Goal: Information Seeking & Learning: Learn about a topic

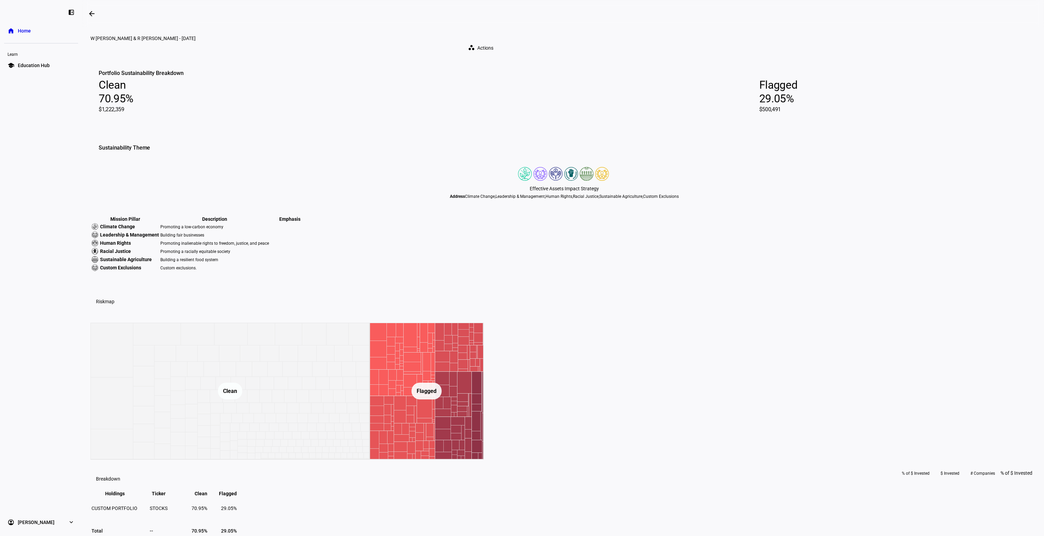
click at [24, 29] on span "Home" at bounding box center [24, 30] width 13 height 7
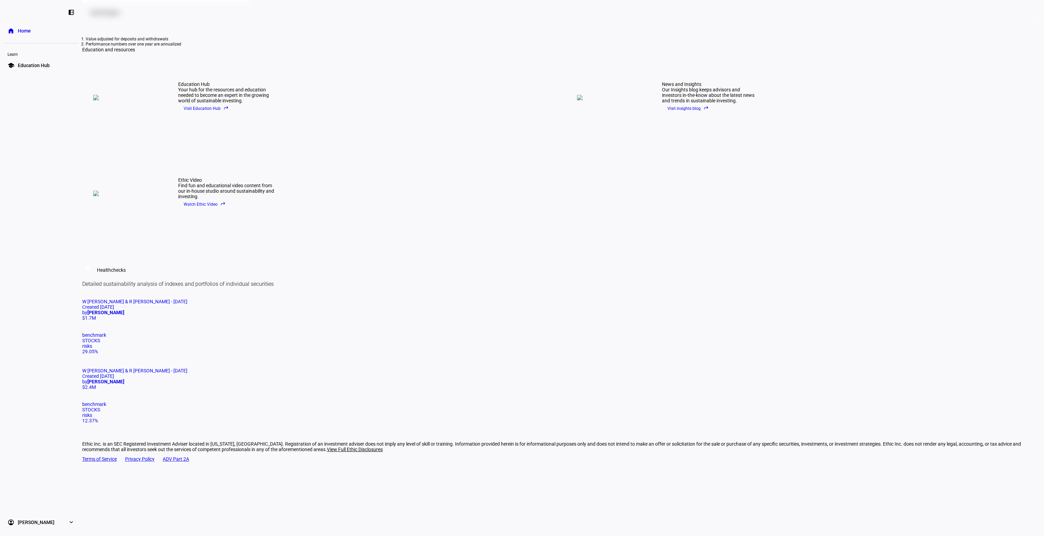
scroll to position [250, 0]
click at [187, 368] on span "W [PERSON_NAME] & R [PERSON_NAME] - [DATE]" at bounding box center [134, 370] width 105 height 5
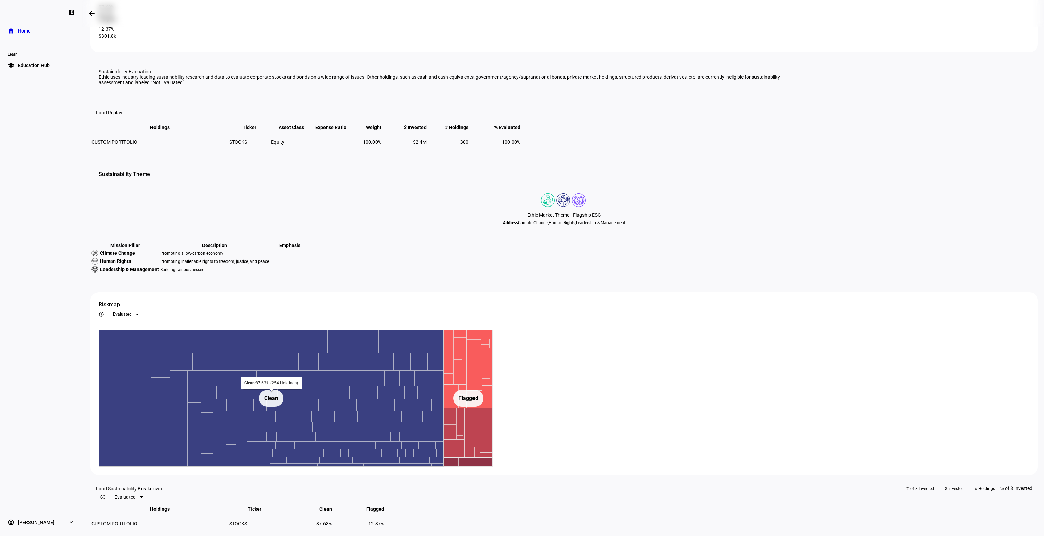
scroll to position [19, 0]
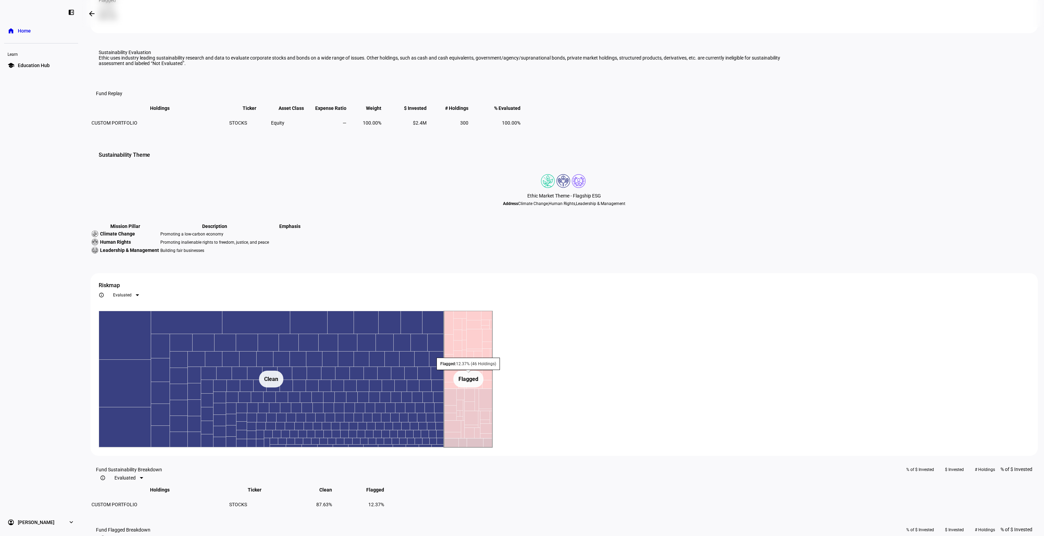
click at [478, 383] on text "Flagged ​ Flagged" at bounding box center [468, 379] width 20 height 7
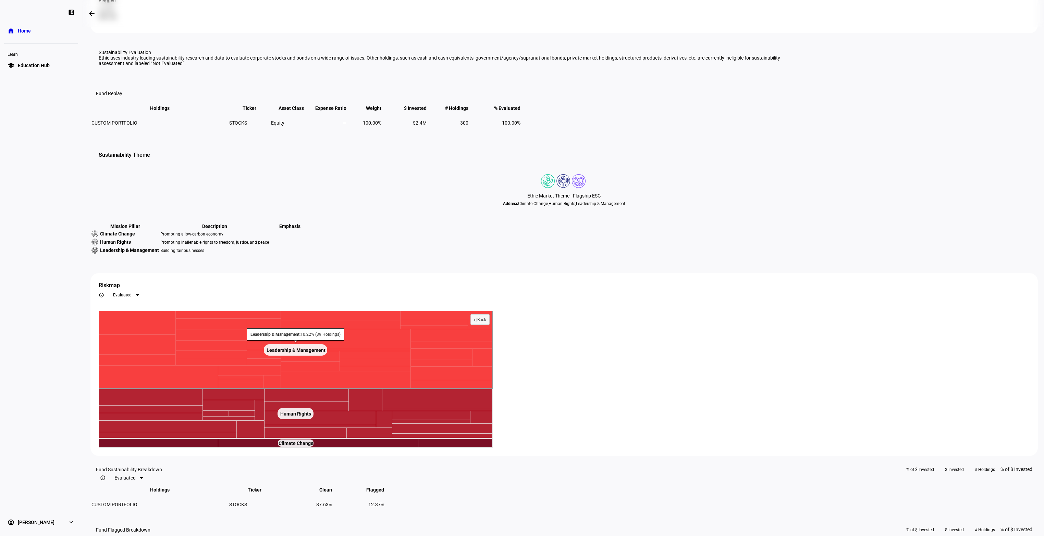
click at [325, 353] on text "Leadership & Management ​ Leadership & Management" at bounding box center [295, 350] width 59 height 5
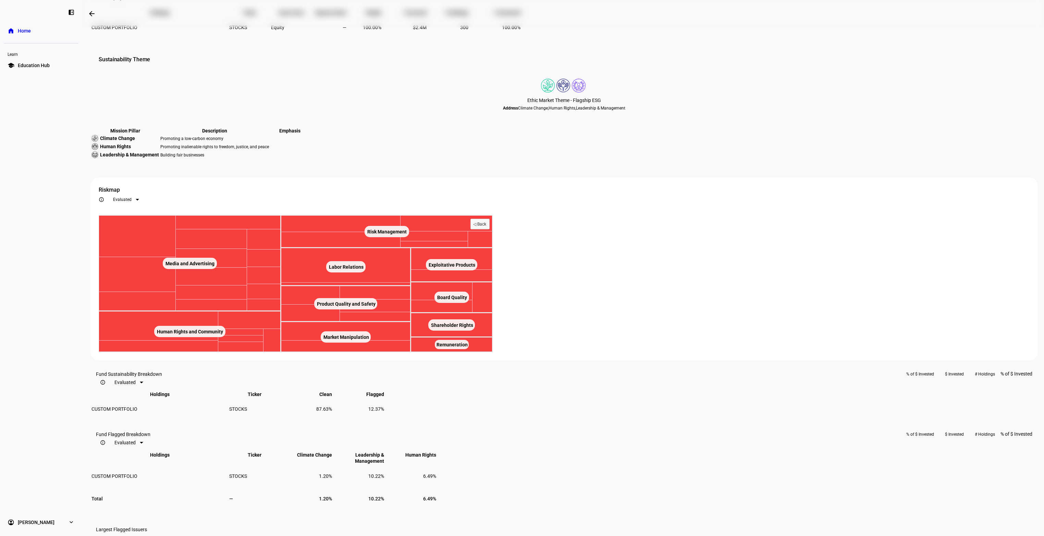
scroll to position [190, 0]
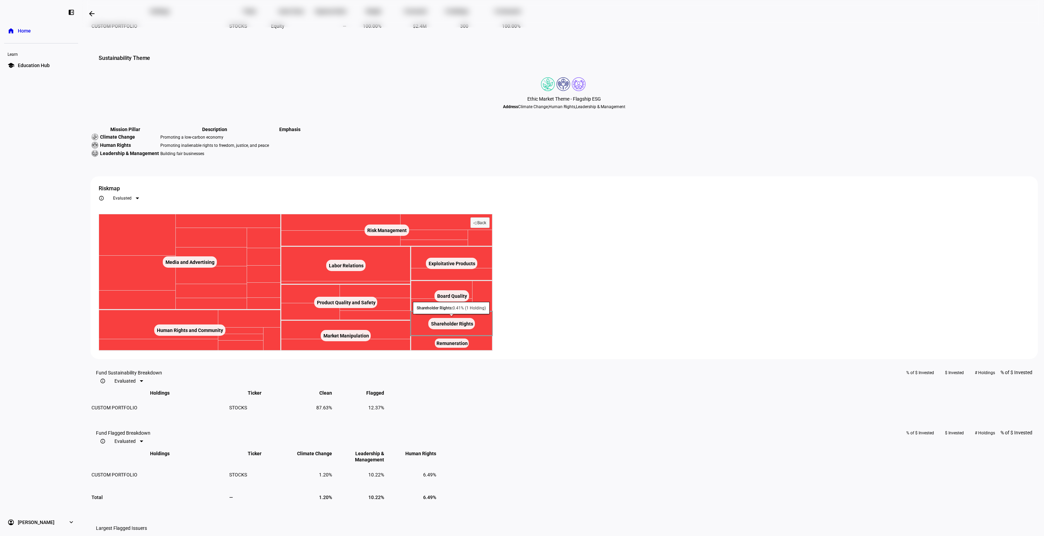
click at [473, 327] on text "Shareholder Rights ​ Shareholder Rights" at bounding box center [452, 323] width 42 height 5
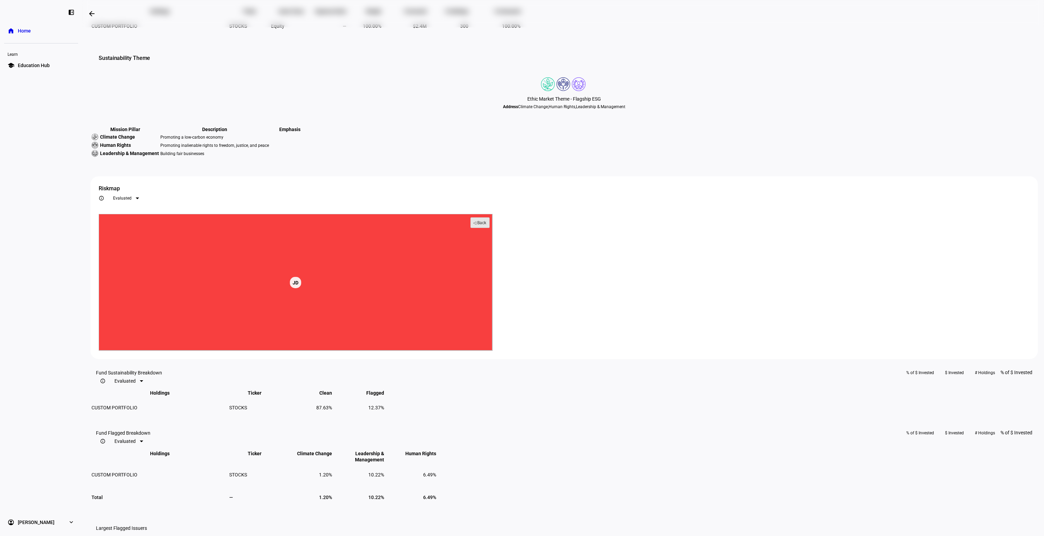
click at [486, 225] on text "◁ Back" at bounding box center [479, 223] width 13 height 5
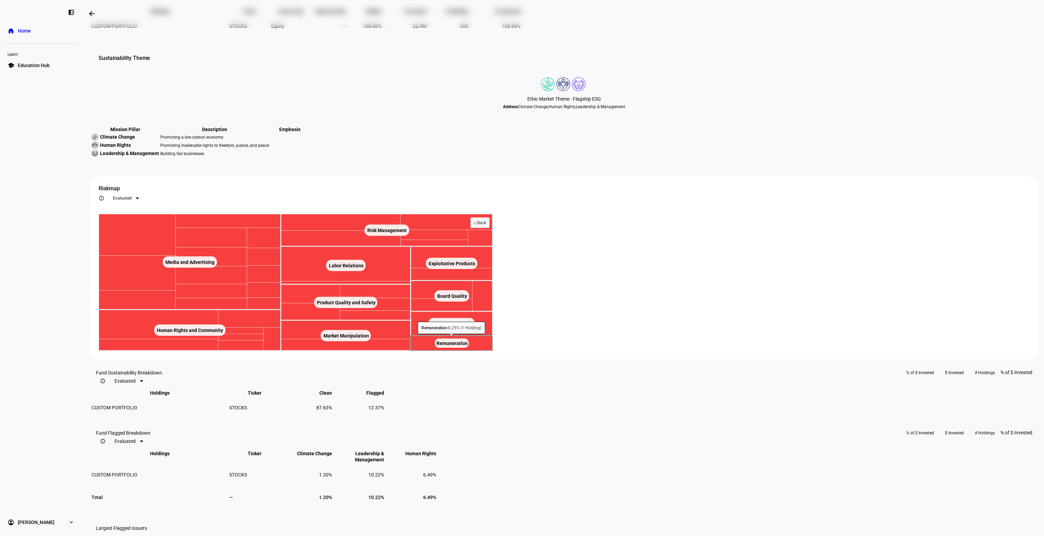
click at [468, 346] on text "Remuneration ​ Remuneration" at bounding box center [451, 343] width 31 height 5
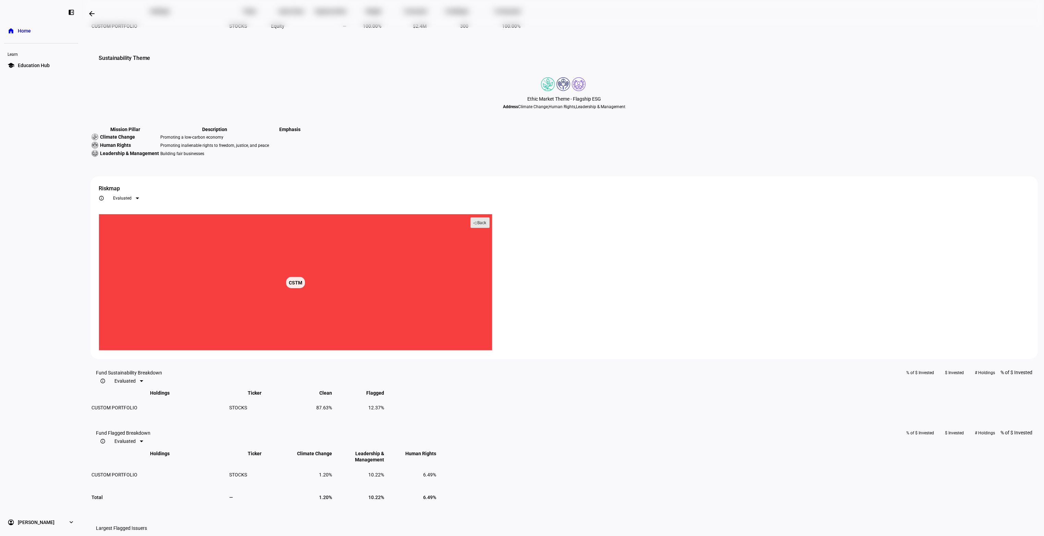
click at [486, 225] on text "◁ Back" at bounding box center [479, 223] width 13 height 5
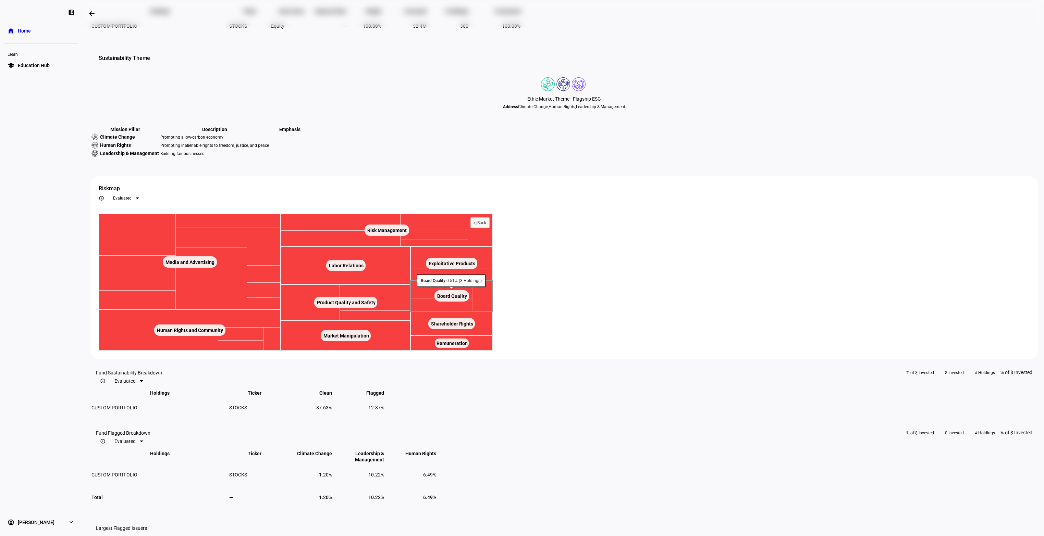
click at [469, 302] on rect at bounding box center [451, 295] width 35 height 11
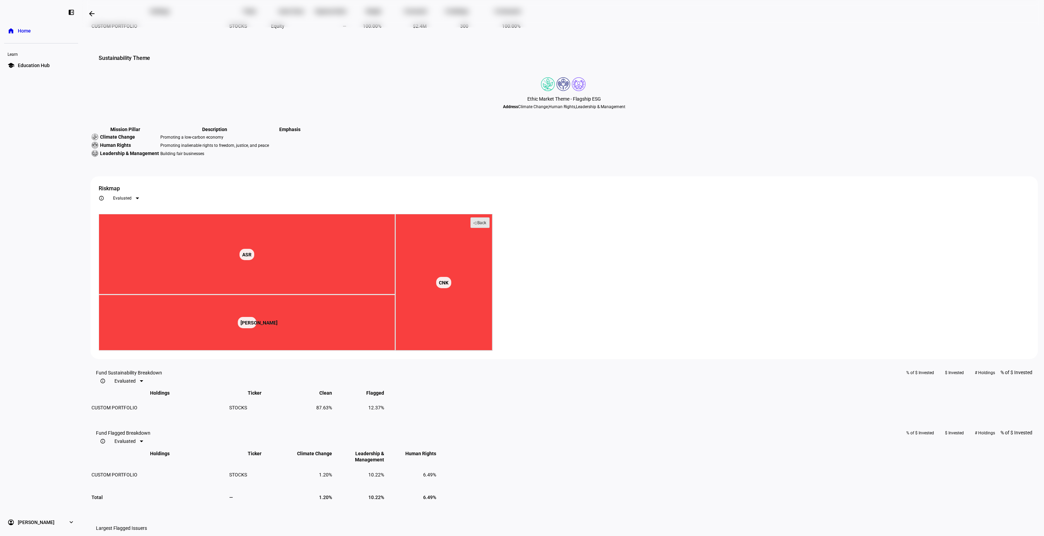
click at [486, 225] on text "◁ Back" at bounding box center [479, 223] width 13 height 5
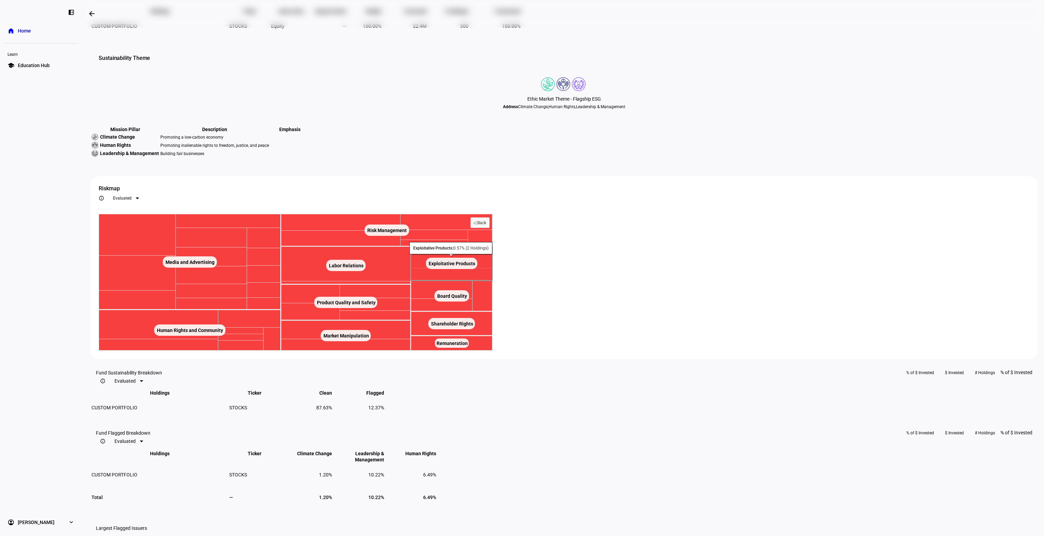
click at [475, 266] on text "Exploitative Products ​ Exploitative Products" at bounding box center [452, 263] width 47 height 5
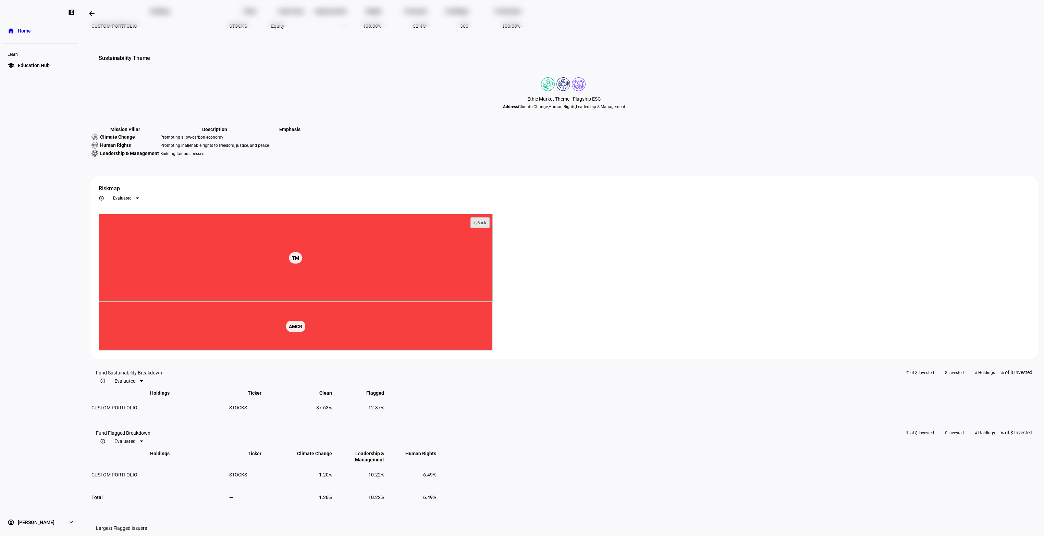
click at [486, 225] on text "◁ Back" at bounding box center [479, 223] width 13 height 5
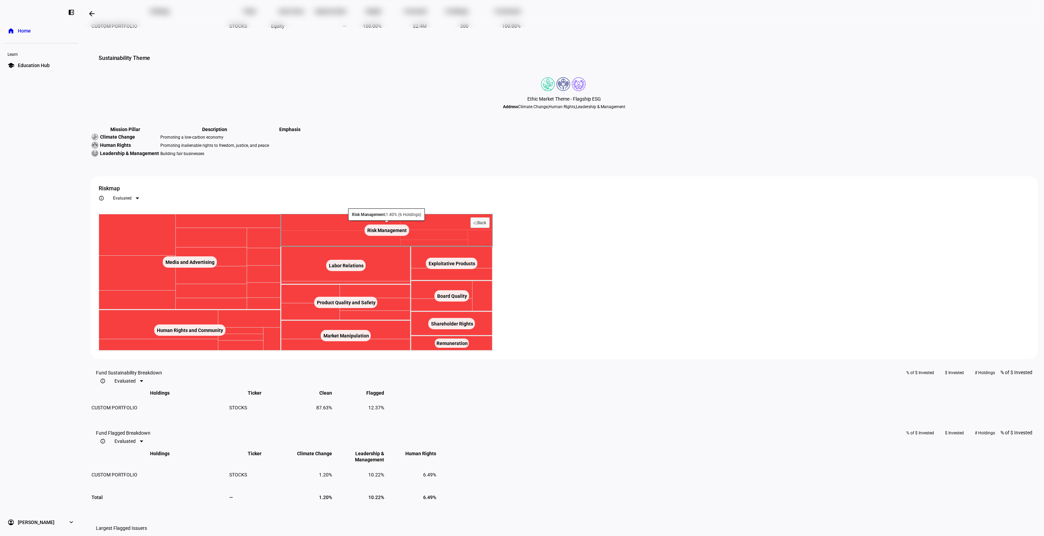
click at [409, 236] on rect at bounding box center [386, 230] width 45 height 11
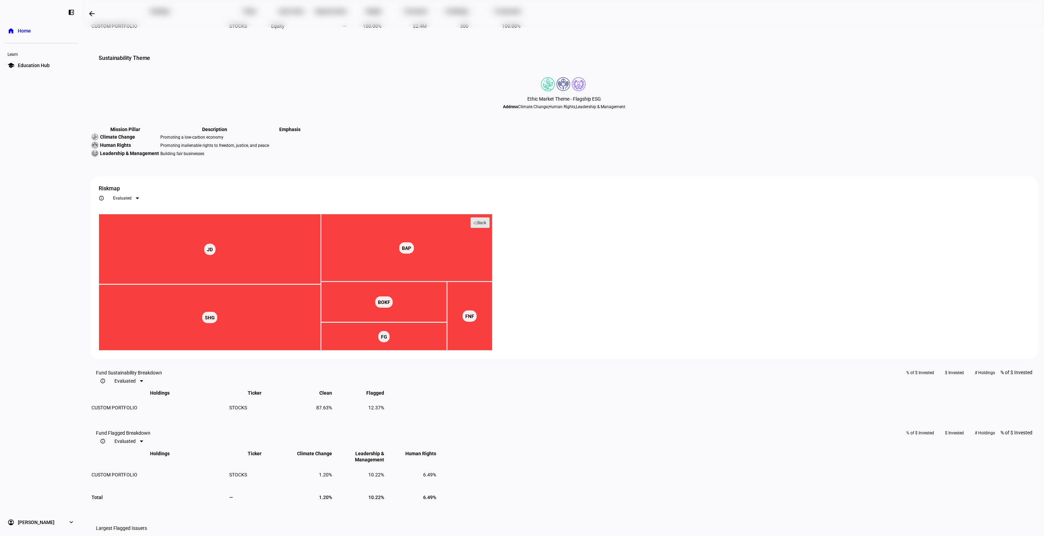
click at [486, 225] on text "◁ Back" at bounding box center [479, 223] width 13 height 5
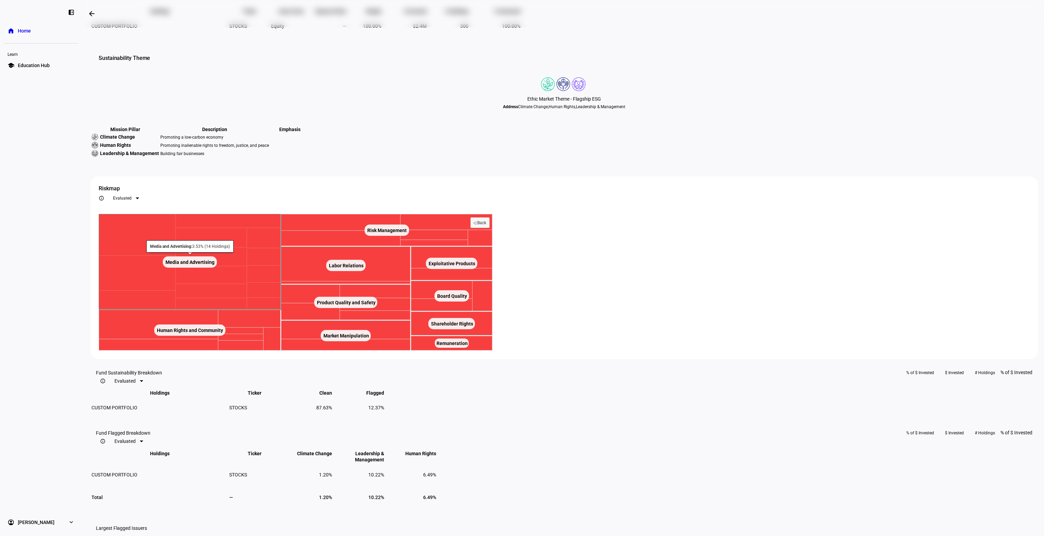
click at [281, 310] on rect at bounding box center [190, 262] width 182 height 96
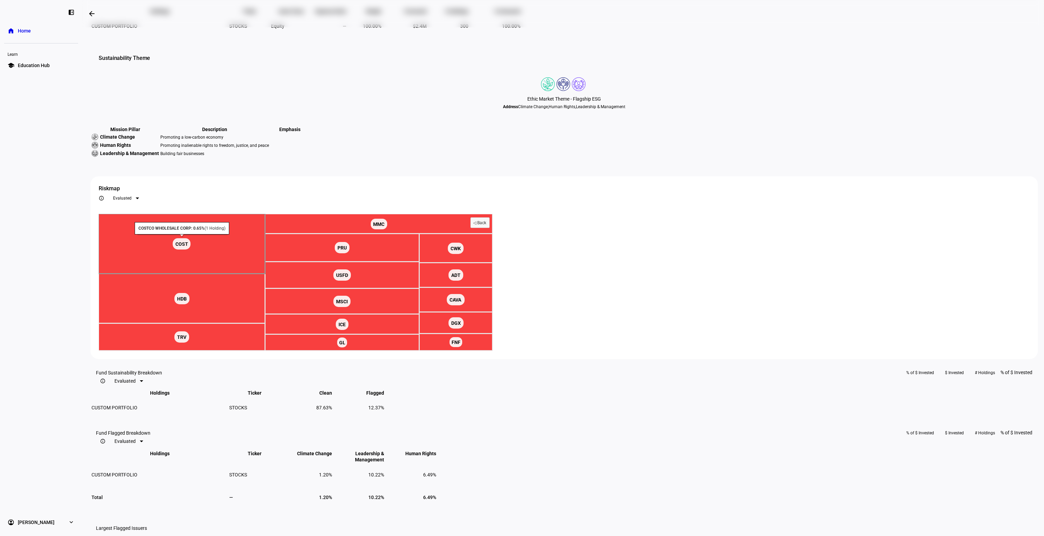
click at [265, 274] on rect at bounding box center [182, 244] width 166 height 60
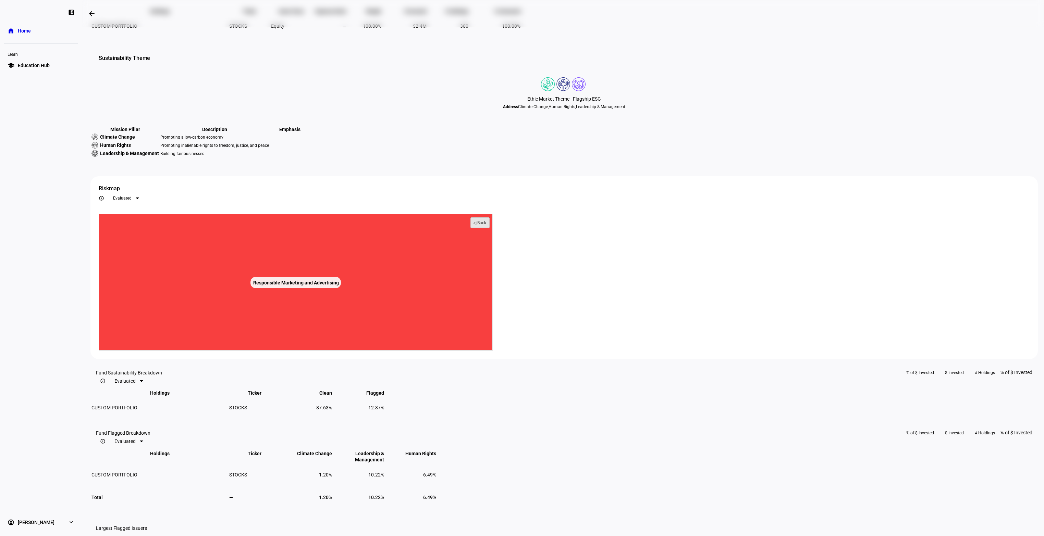
click at [486, 225] on text "◁ Back" at bounding box center [479, 223] width 13 height 5
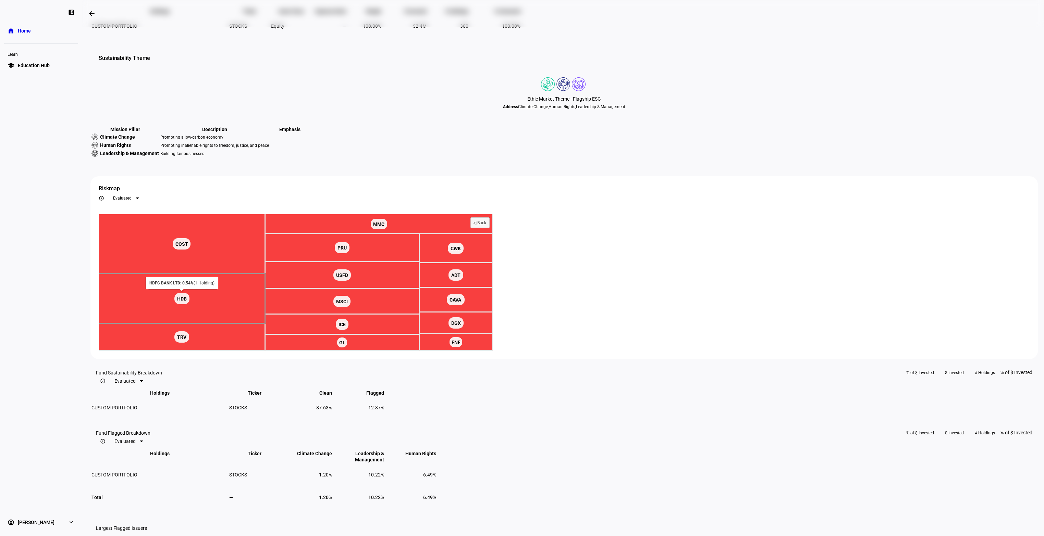
click at [265, 324] on rect at bounding box center [182, 299] width 166 height 50
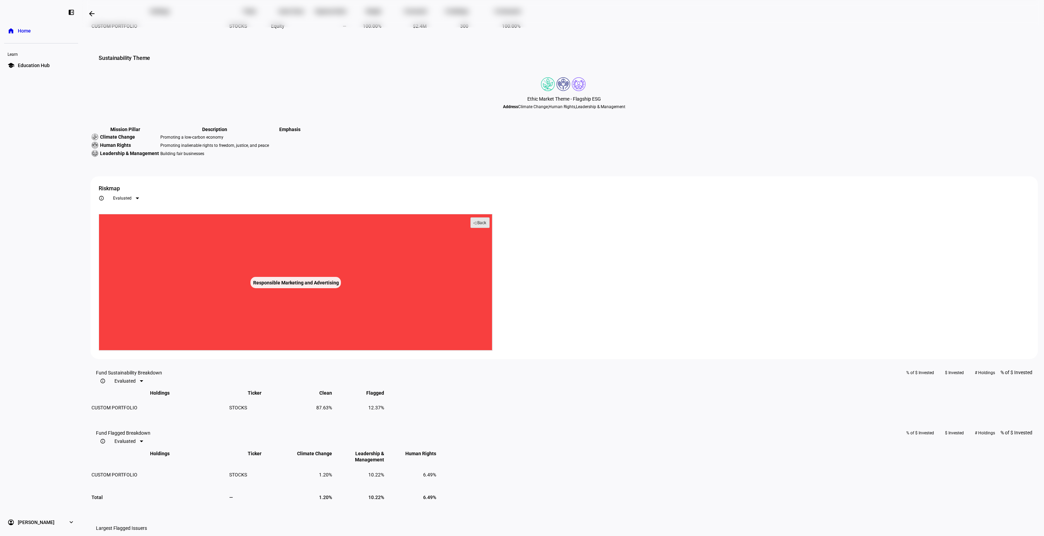
click at [486, 225] on text "◁ Back" at bounding box center [479, 223] width 13 height 5
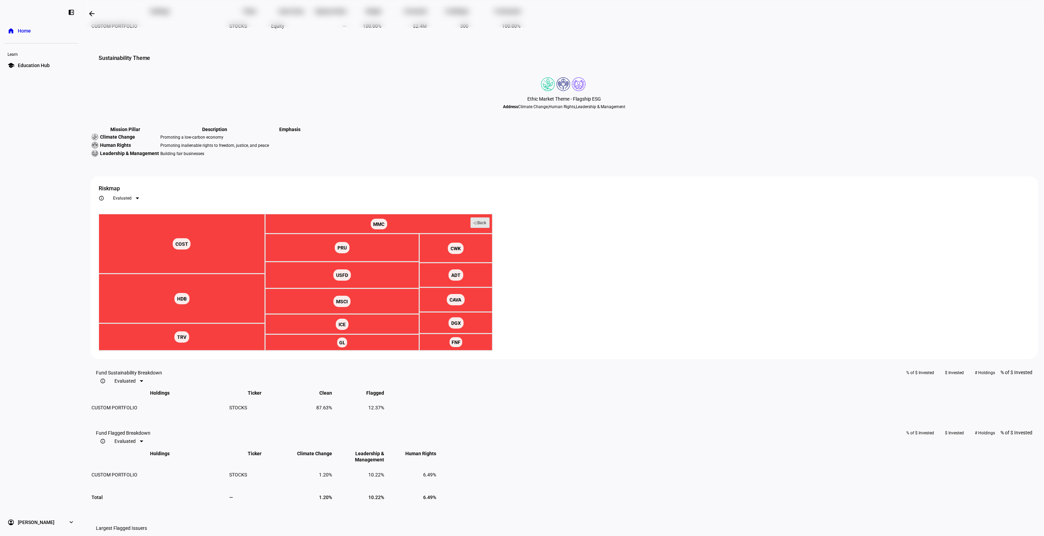
click at [486, 225] on text "◁ Back" at bounding box center [479, 223] width 13 height 5
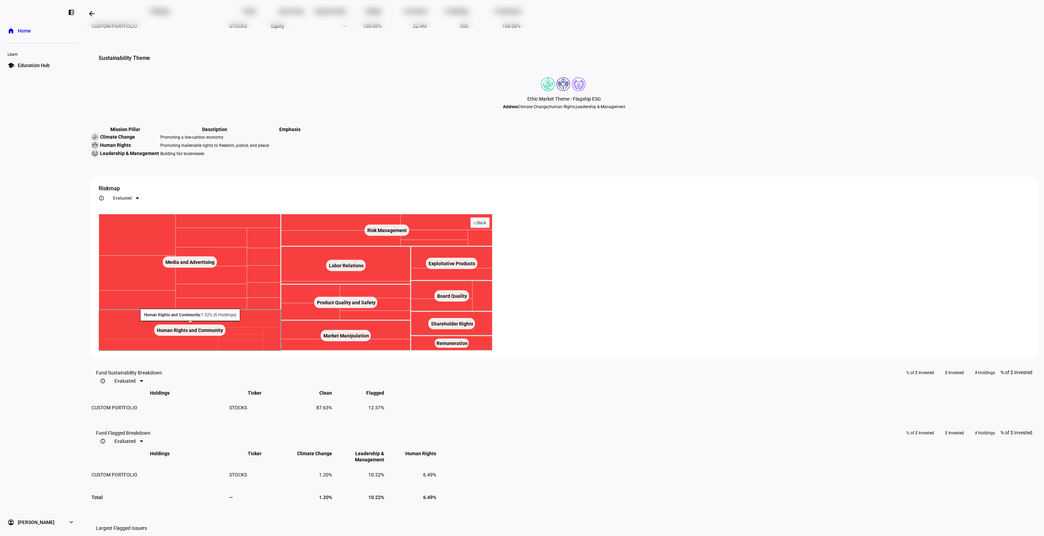
click at [281, 351] on rect at bounding box center [190, 330] width 182 height 41
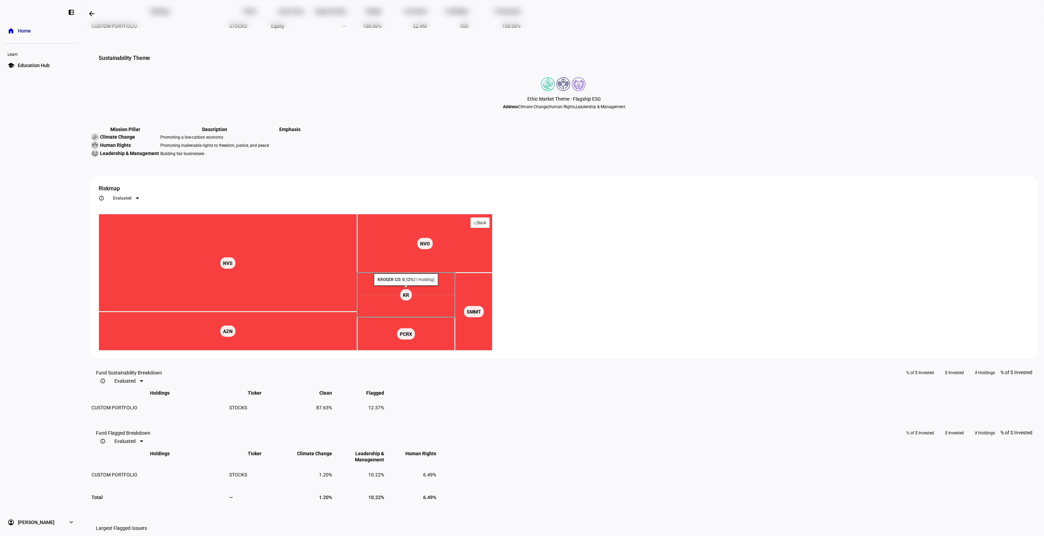
click at [455, 318] on rect at bounding box center [406, 295] width 98 height 45
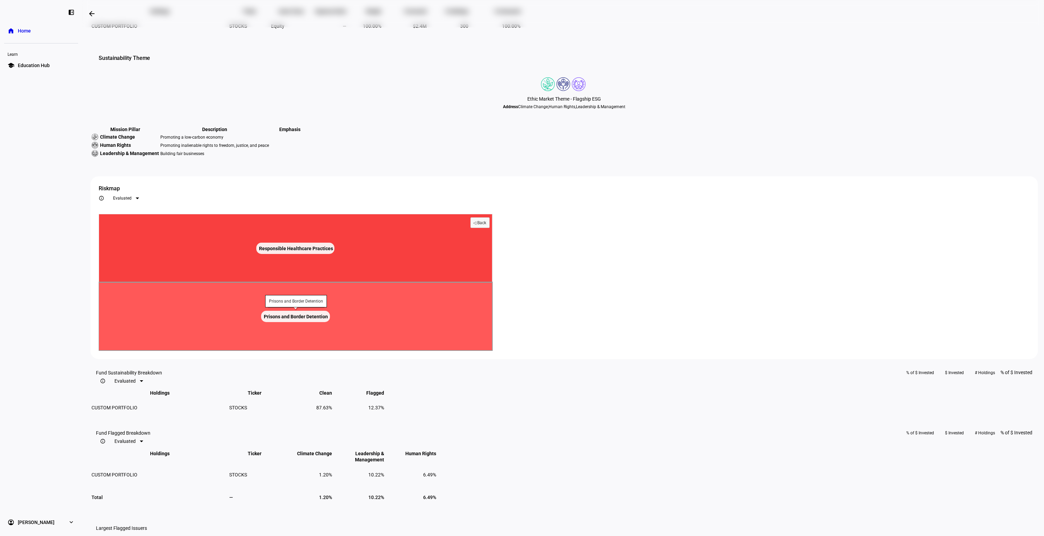
click at [330, 322] on rect at bounding box center [295, 316] width 69 height 11
click at [328, 320] on text "Prisons and Border Detention ​ Prisons and Border Detention" at bounding box center [296, 316] width 64 height 5
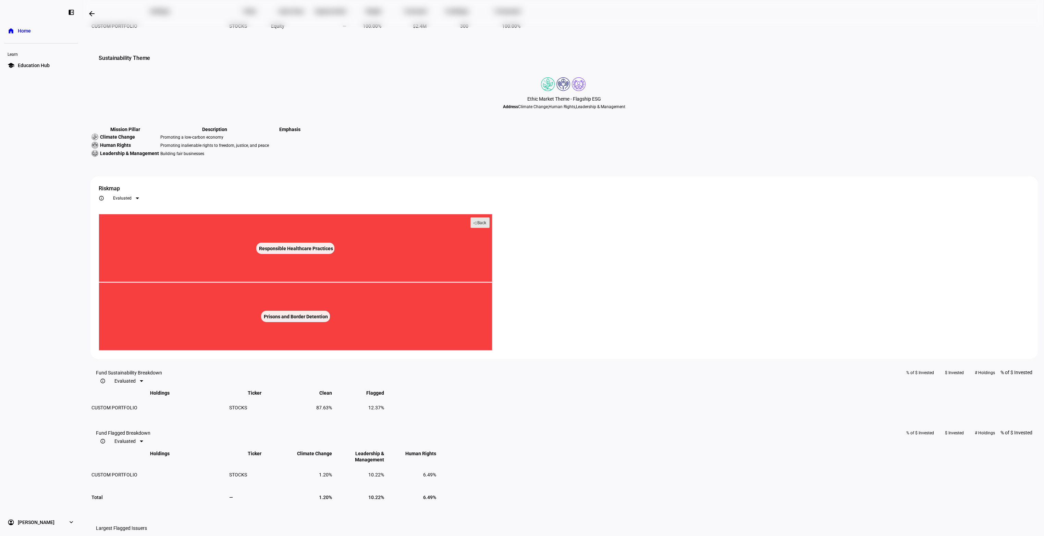
click at [489, 228] on rect at bounding box center [480, 223] width 19 height 10
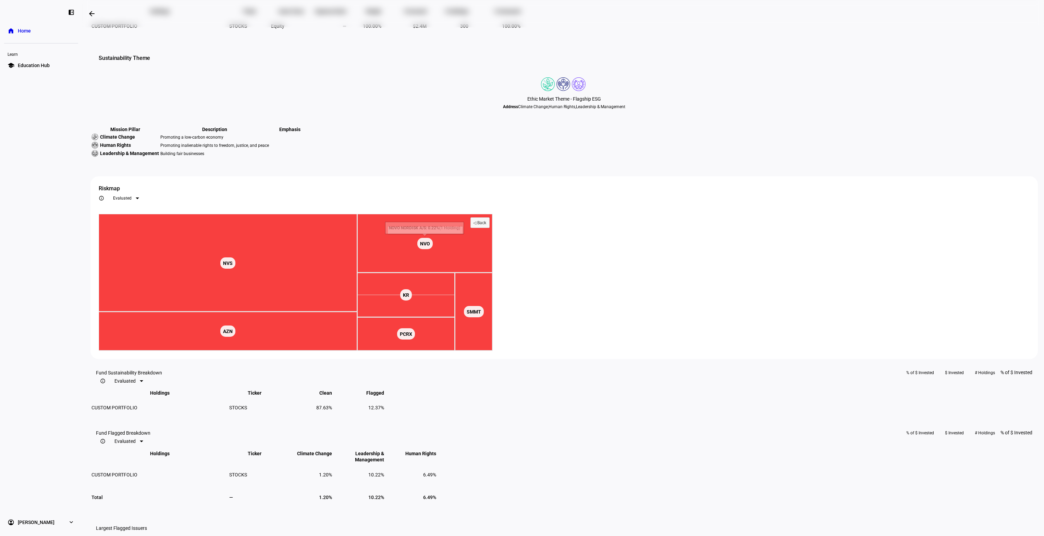
click at [132, 201] on span "Evaluated" at bounding box center [122, 198] width 18 height 5
click at [736, 297] on mat-option "All" at bounding box center [742, 298] width 34 height 11
click at [486, 225] on text "◁ Back" at bounding box center [479, 223] width 13 height 5
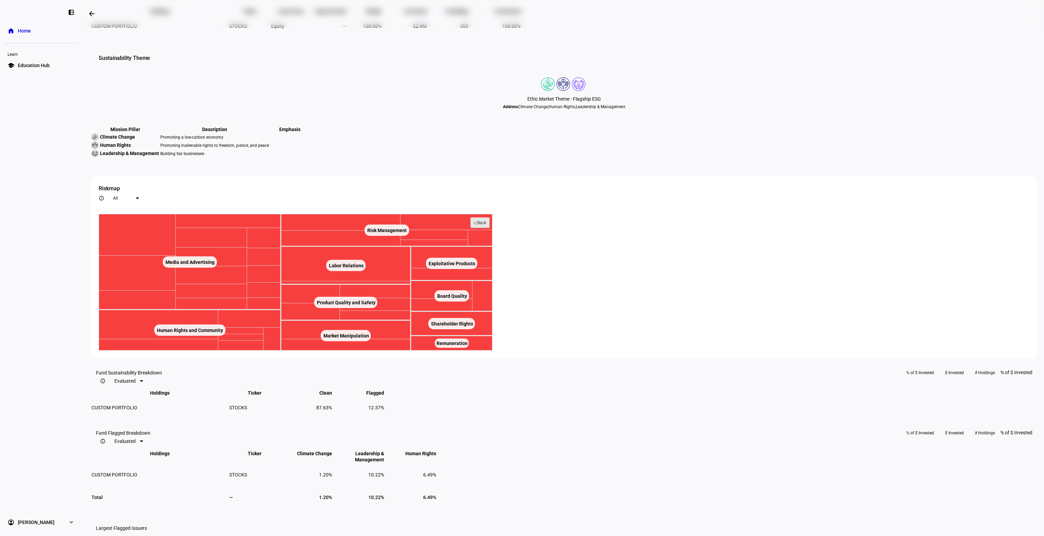
click at [486, 225] on text "◁ Back" at bounding box center [479, 223] width 13 height 5
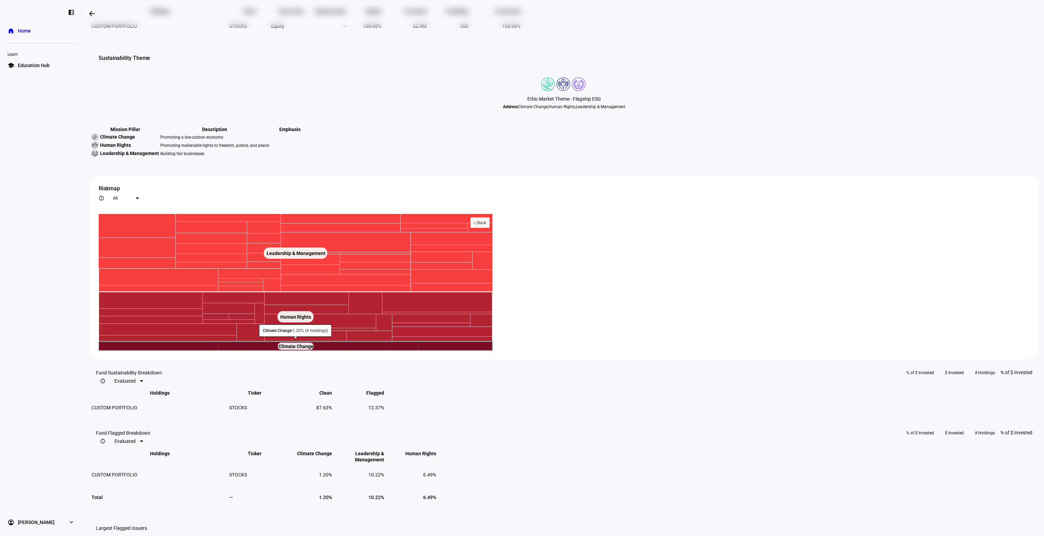
click at [313, 349] on text "Climate Change ​ Climate Change" at bounding box center [295, 346] width 35 height 5
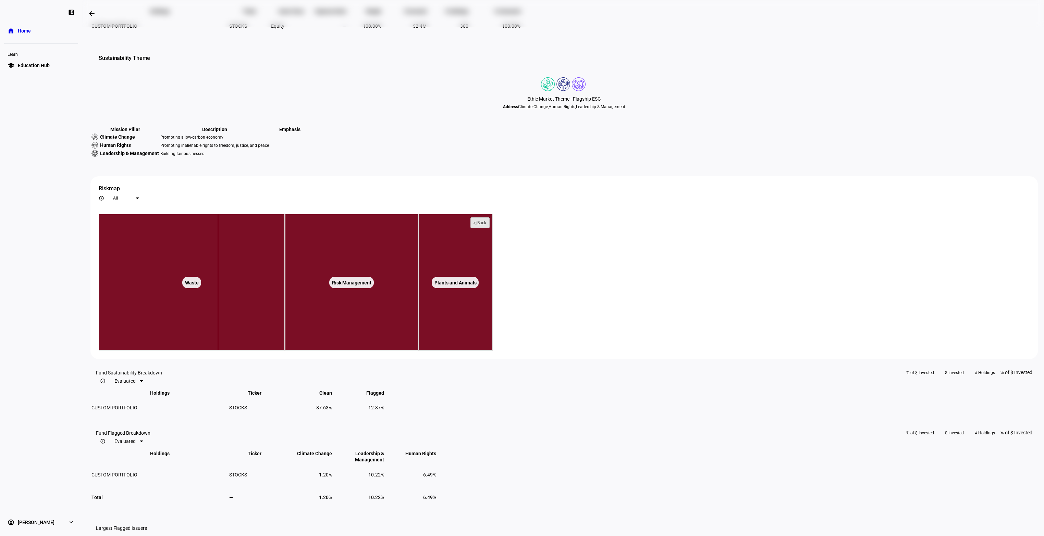
click at [486, 225] on text "◁ Back" at bounding box center [479, 223] width 13 height 5
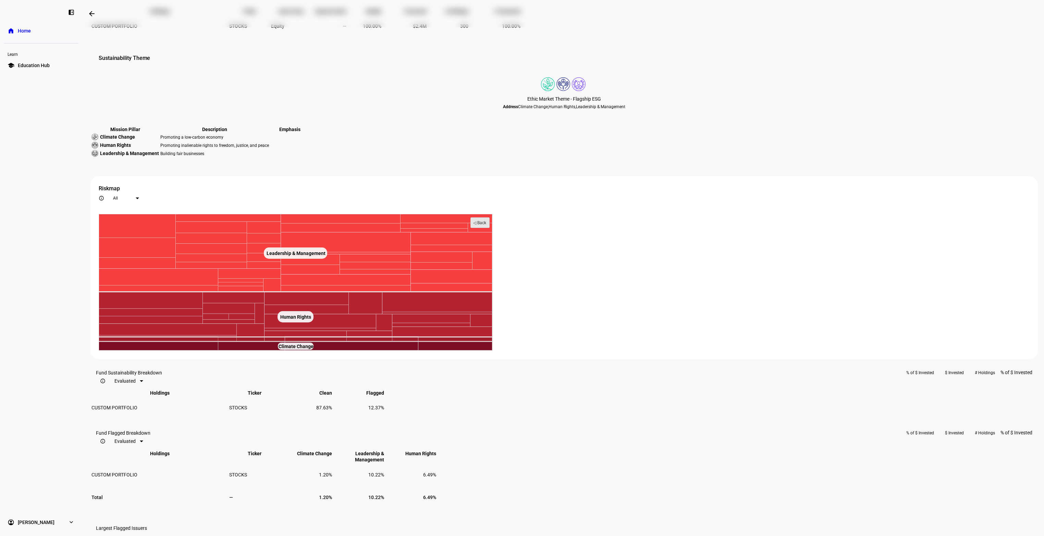
click at [486, 225] on text "◁ Back" at bounding box center [479, 223] width 13 height 5
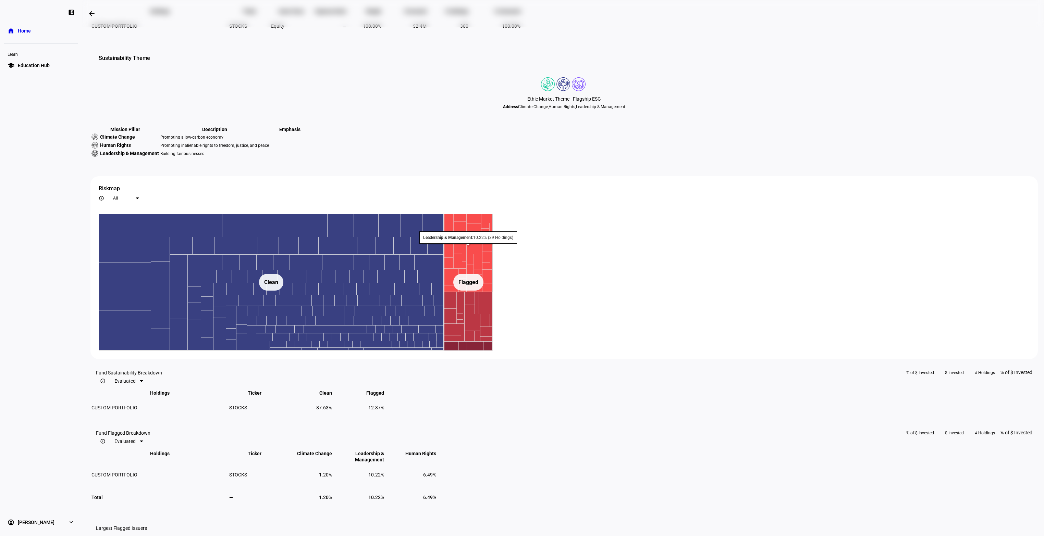
click at [136, 201] on div "All" at bounding box center [124, 198] width 23 height 5
click at [740, 287] on span "Evaluated" at bounding box center [740, 287] width 18 height 5
click at [493, 351] on rect at bounding box center [468, 346] width 49 height 9
click at [493, 342] on rect at bounding box center [468, 317] width 49 height 50
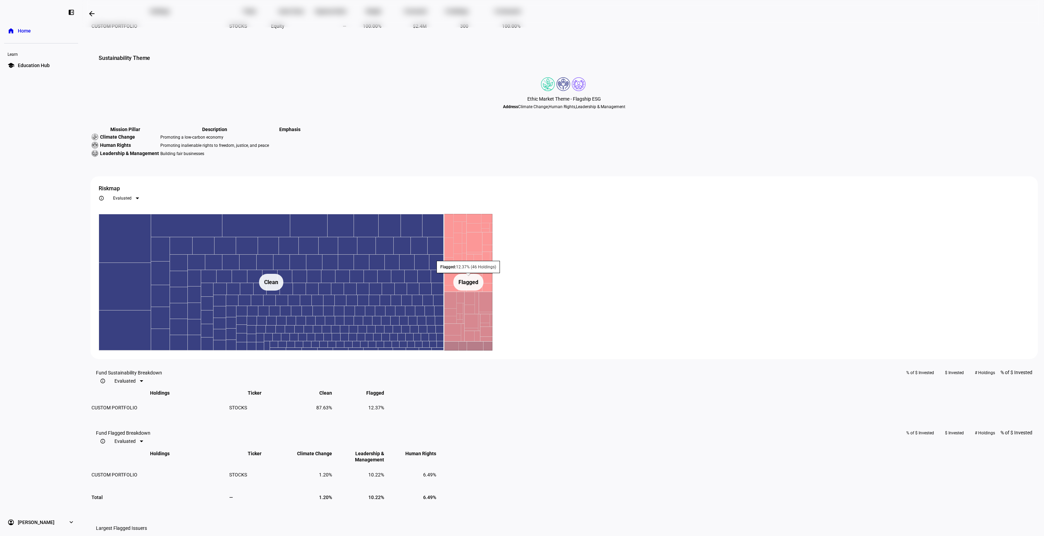
click at [478, 286] on text "Flagged ​ Flagged" at bounding box center [468, 282] width 20 height 7
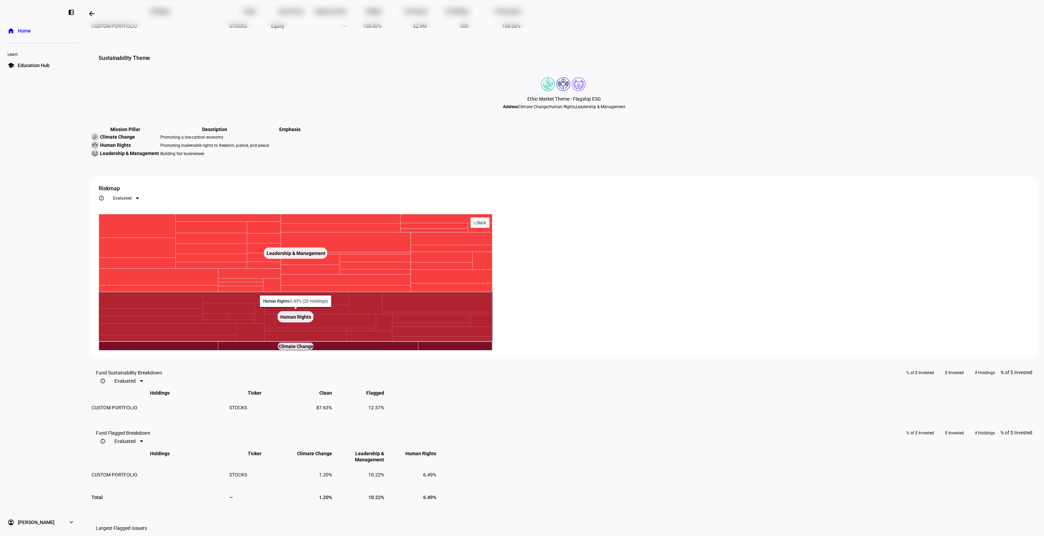
click at [493, 342] on rect at bounding box center [296, 317] width 394 height 50
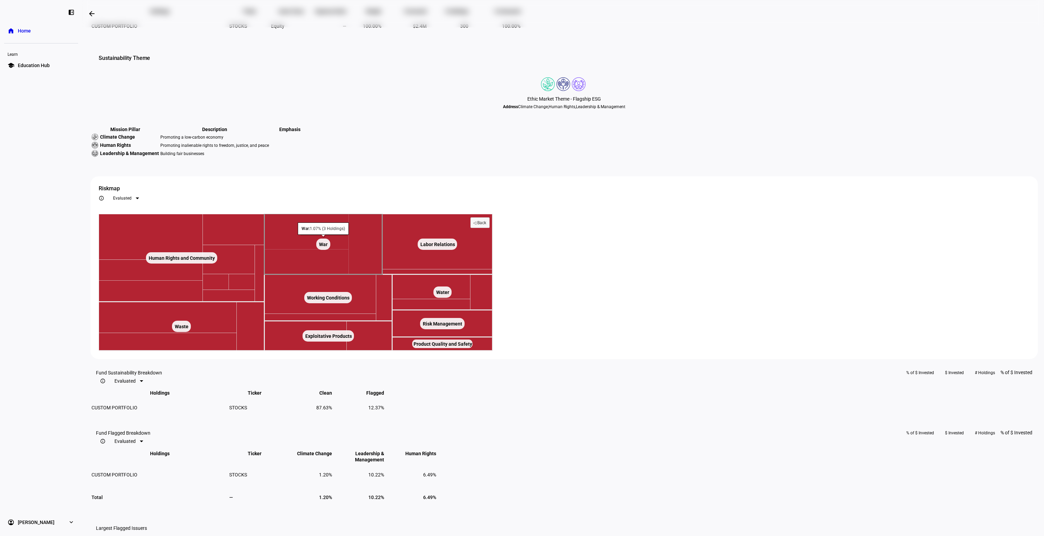
click at [327, 247] on text "War ​ War" at bounding box center [323, 244] width 9 height 5
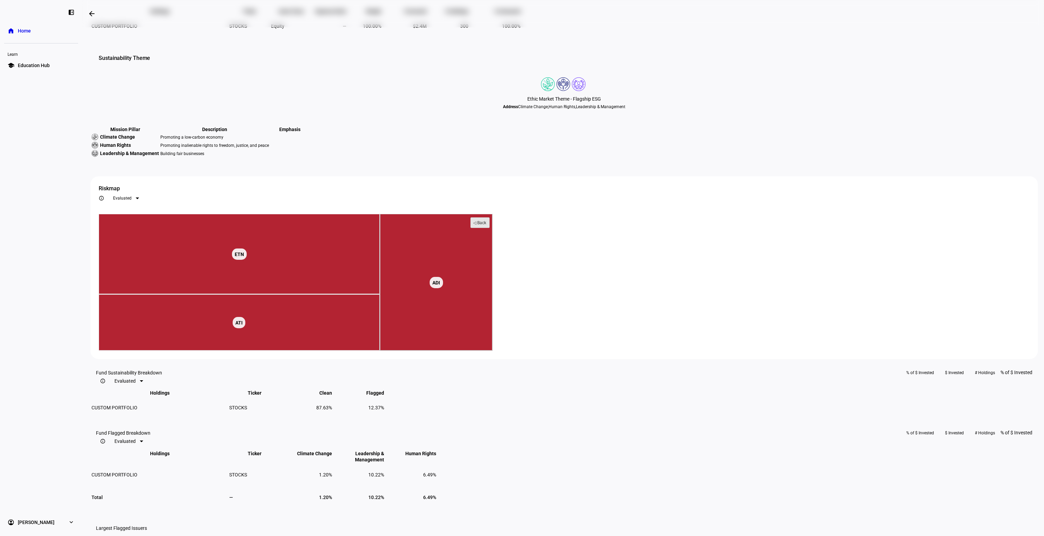
click at [486, 225] on text "◁ Back" at bounding box center [479, 223] width 13 height 5
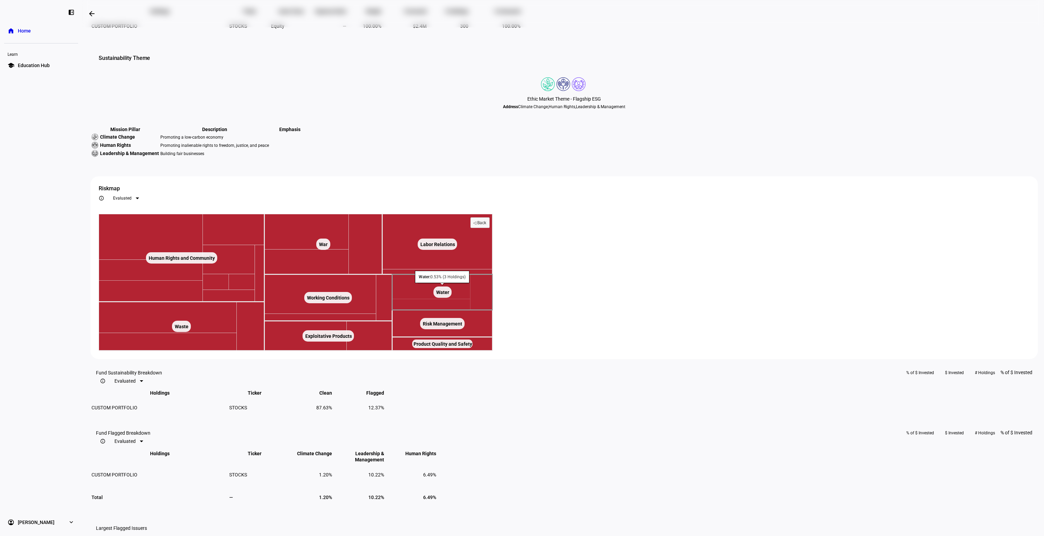
click at [449, 295] on text "Water ​ Water" at bounding box center [442, 292] width 13 height 5
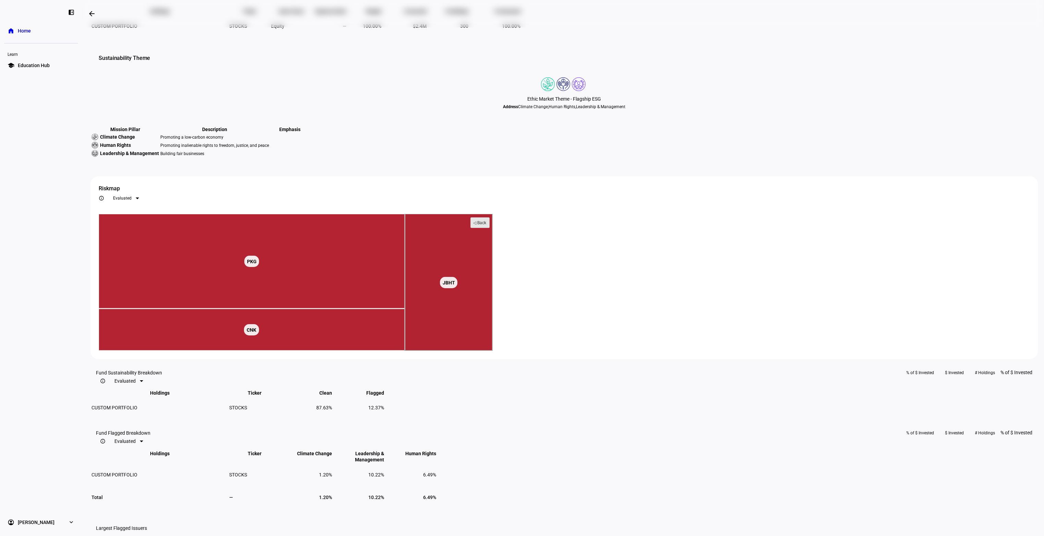
click at [486, 225] on text "◁ Back" at bounding box center [479, 223] width 13 height 5
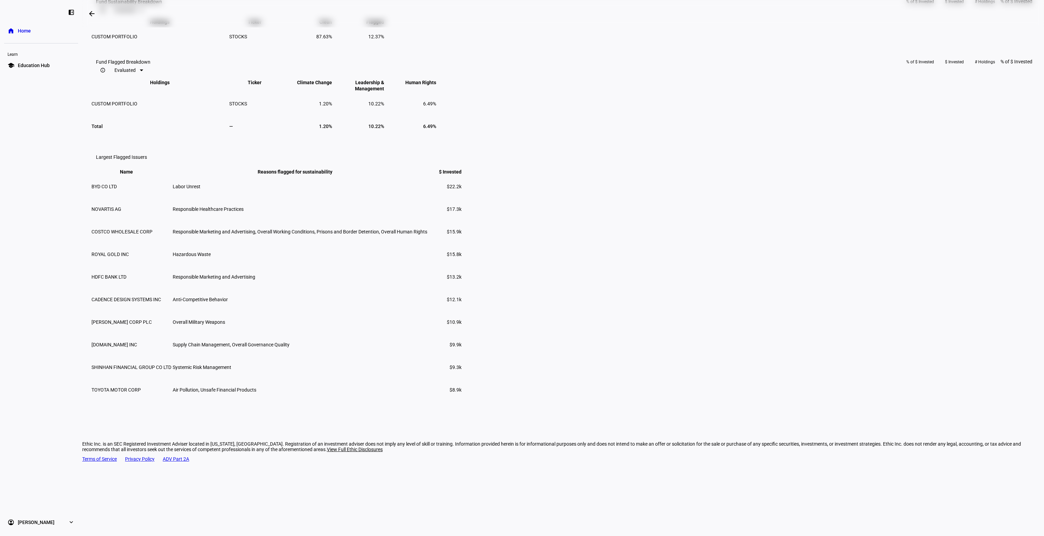
scroll to position [602, 0]
click at [143, 71] on div at bounding box center [141, 71] width 3 height 2
click at [469, 152] on mat-option "All" at bounding box center [462, 148] width 40 height 11
click at [140, 74] on div at bounding box center [137, 70] width 8 height 8
click at [462, 136] on span "Evaluated" at bounding box center [457, 137] width 18 height 5
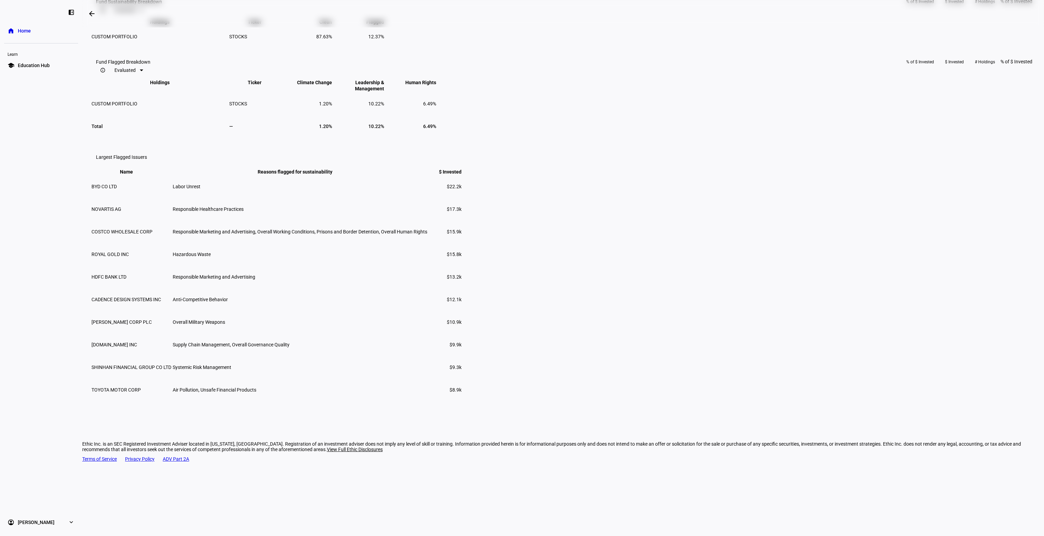
click at [945, 67] on span "$ Invested" at bounding box center [954, 62] width 19 height 11
click at [984, 67] on span "# Holdings" at bounding box center [994, 62] width 20 height 11
click at [954, 67] on span "$ Invested" at bounding box center [963, 62] width 19 height 11
click at [955, 67] on span "$ Invested" at bounding box center [964, 62] width 19 height 11
click at [461, 175] on span "$ Invested keyboard_arrow_down keyboard_arrow_up" at bounding box center [445, 171] width 33 height 5
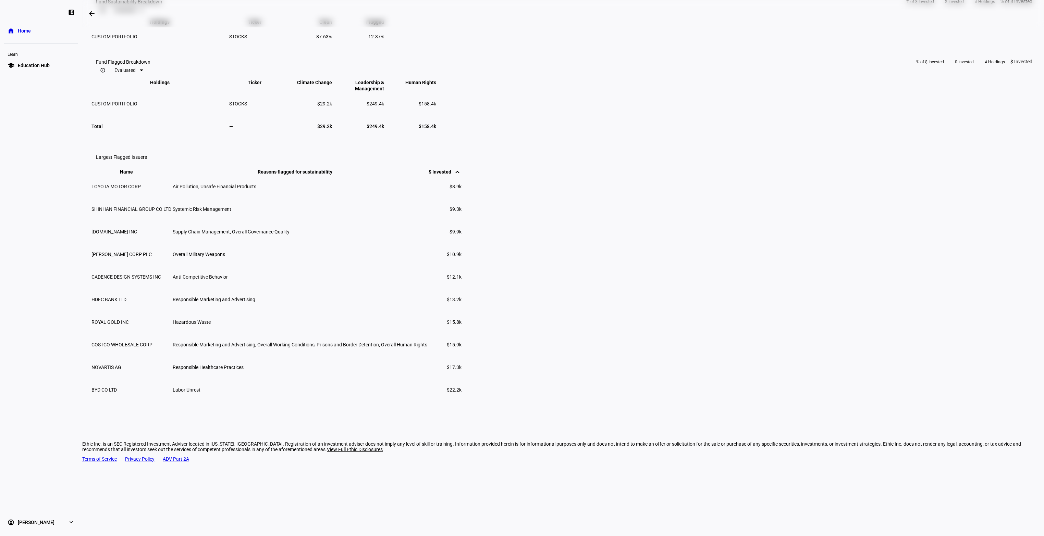
click at [461, 176] on mat-icon "keyboard_arrow_up" at bounding box center [457, 172] width 8 height 8
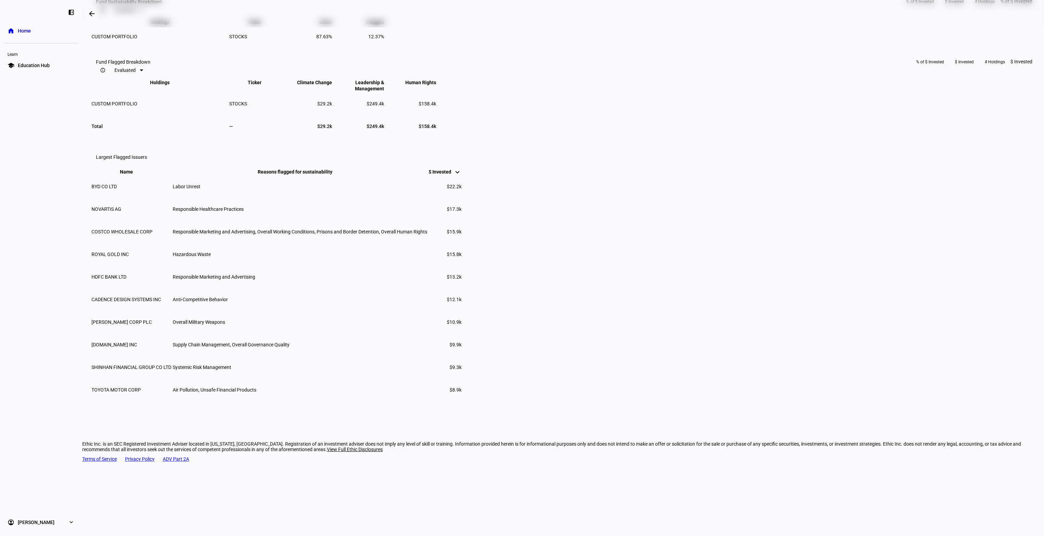
click at [461, 179] on mat-icon "keyboard_arrow_up" at bounding box center [457, 175] width 8 height 8
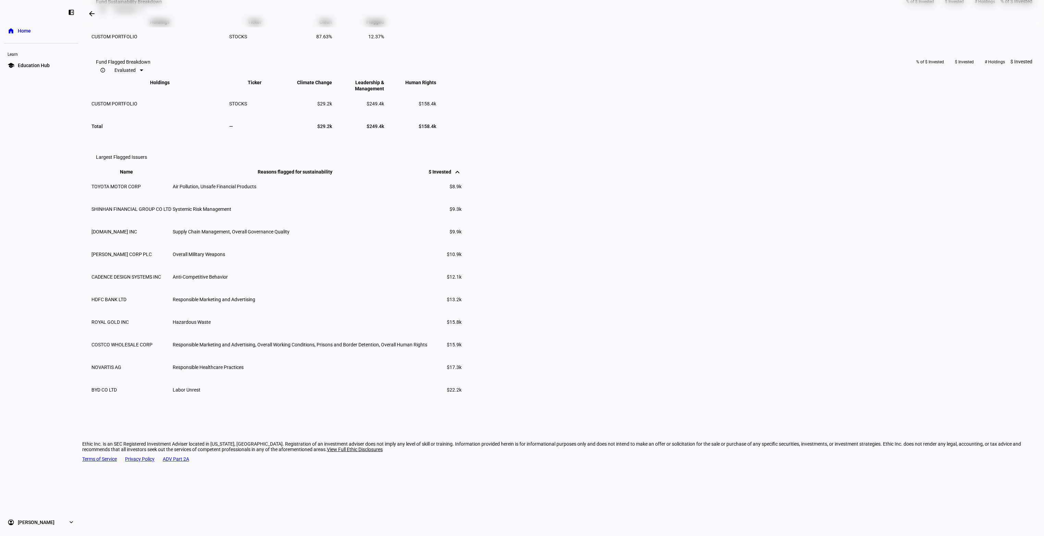
click at [461, 176] on mat-icon "keyboard_arrow_up" at bounding box center [457, 172] width 8 height 8
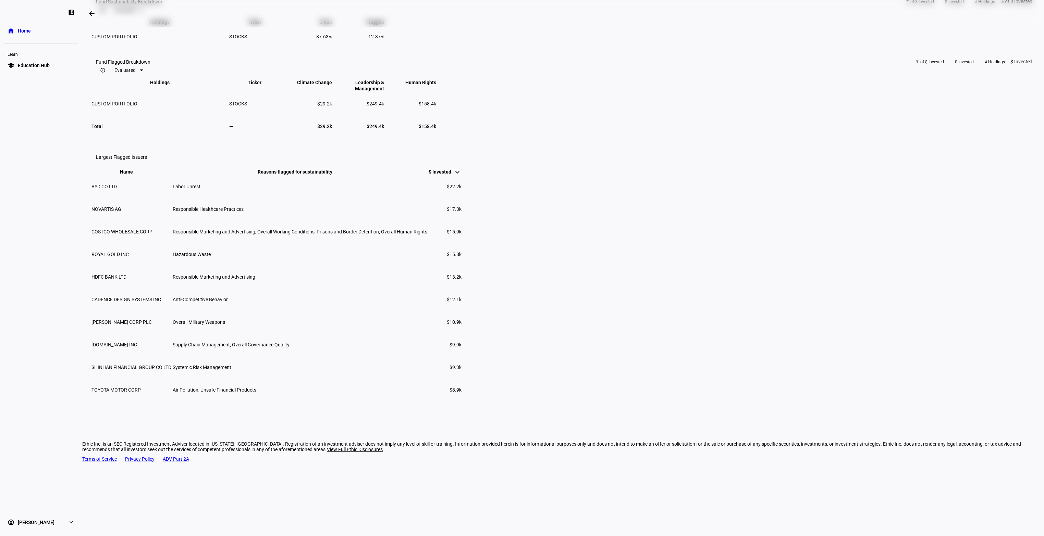
click at [343, 175] on span "Reasons flagged for sustainability keyboard_arrow_down keyboard_arrow_up" at bounding box center [300, 171] width 85 height 5
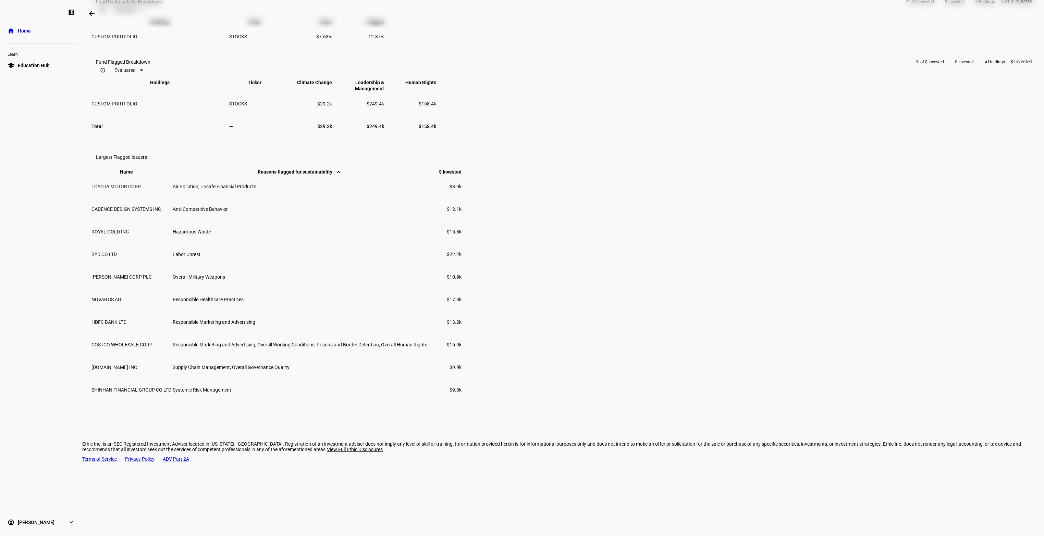
click at [343, 175] on span "Reasons flagged for sustainability keyboard_arrow_down keyboard_arrow_up" at bounding box center [300, 171] width 85 height 5
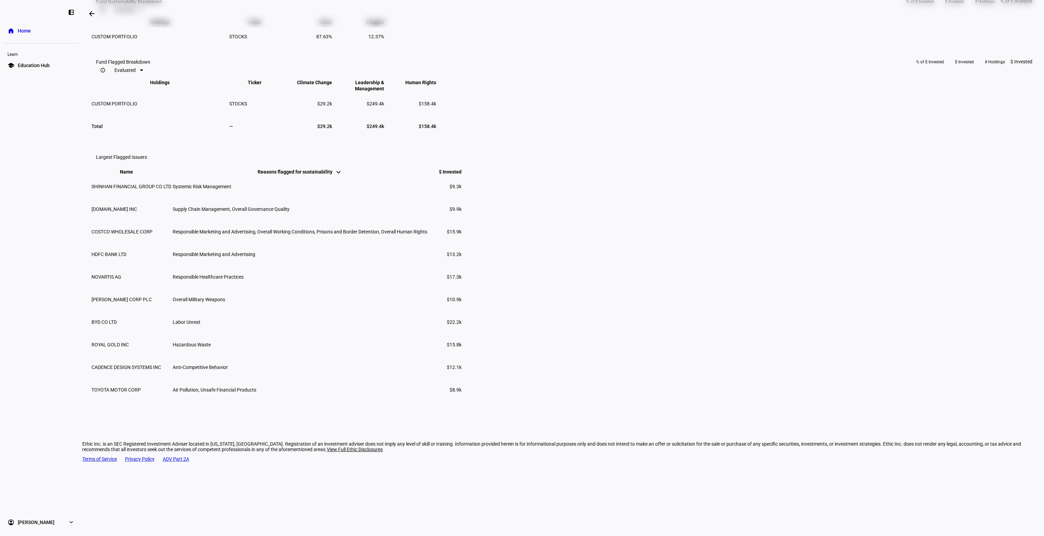
click at [343, 175] on span "Reasons flagged for sustainability keyboard_arrow_down keyboard_arrow_up" at bounding box center [300, 171] width 85 height 5
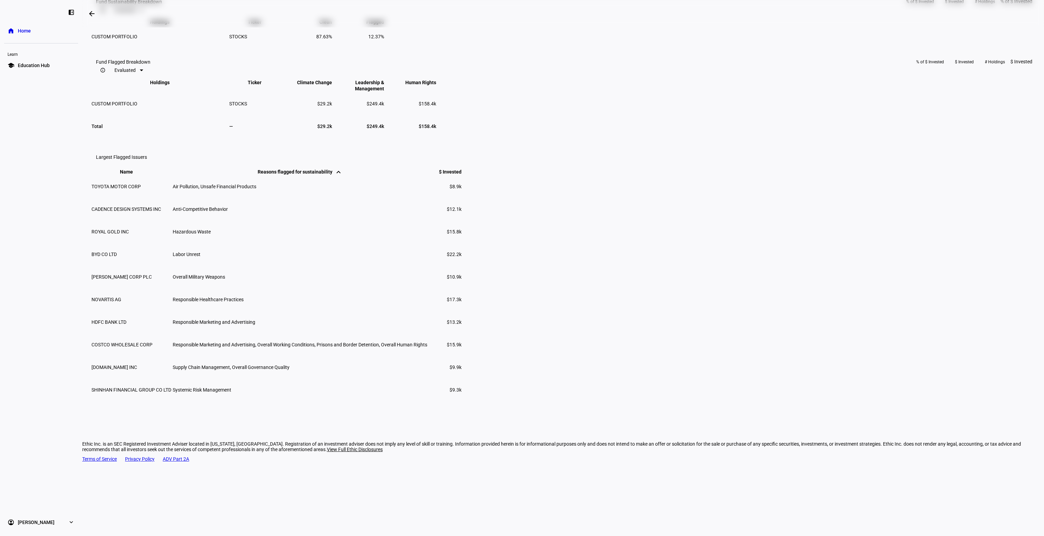
click at [343, 175] on span "Reasons flagged for sustainability keyboard_arrow_down keyboard_arrow_up" at bounding box center [300, 171] width 85 height 5
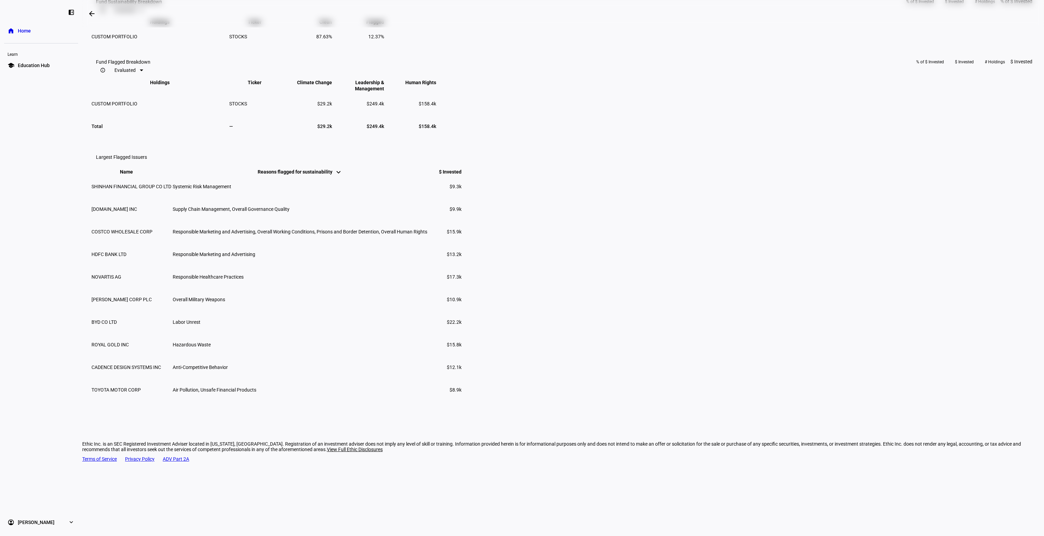
click at [172, 175] on th "Name keyboard_arrow_down keyboard_arrow_up" at bounding box center [131, 172] width 80 height 6
click at [461, 175] on span "$ Invested keyboard_arrow_down keyboard_arrow_up" at bounding box center [445, 171] width 33 height 5
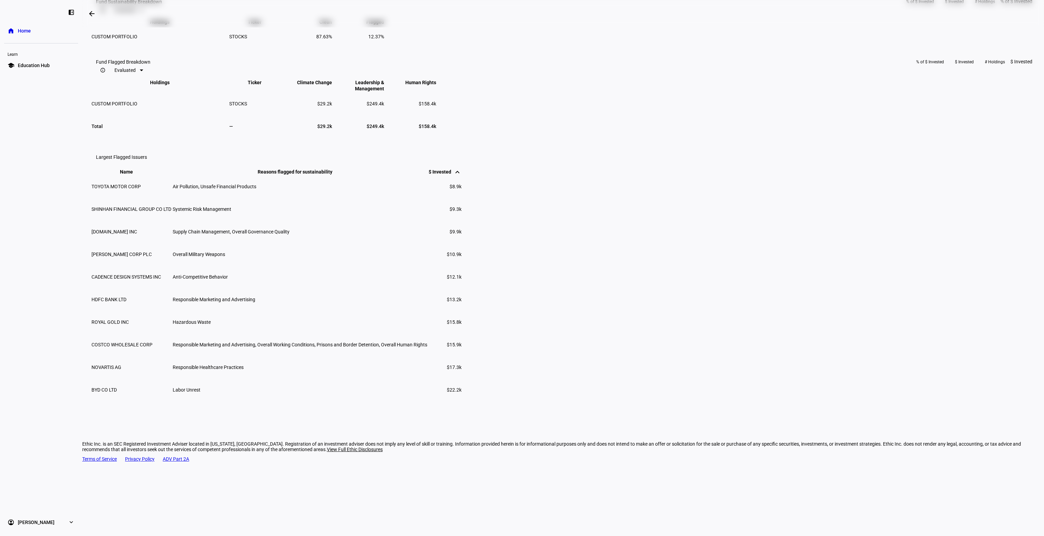
click at [461, 175] on span "$ Invested keyboard_arrow_down keyboard_arrow_up" at bounding box center [445, 171] width 33 height 5
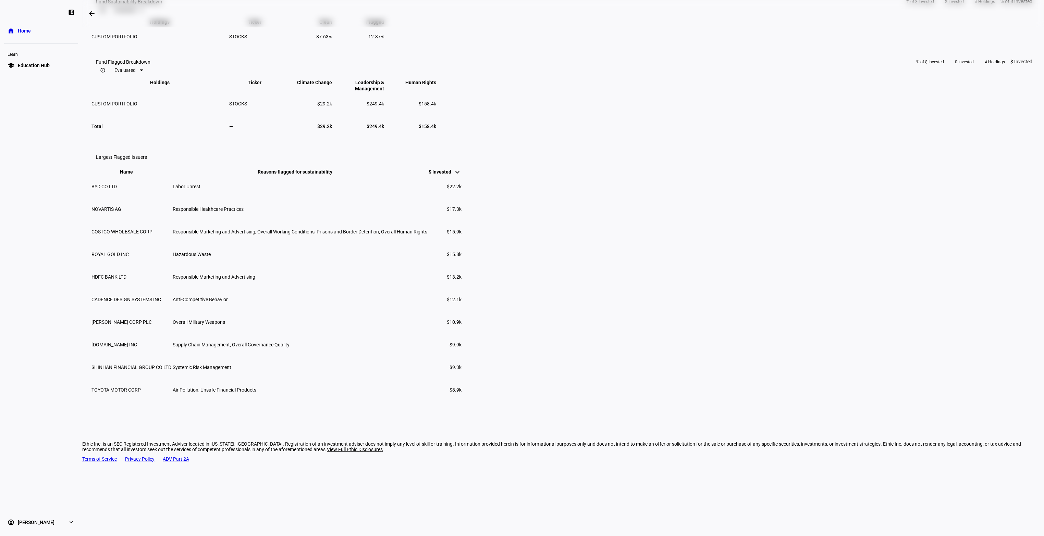
click at [121, 212] on span "NOVARTIS AG" at bounding box center [106, 209] width 30 height 5
